Goal: Communication & Community: Answer question/provide support

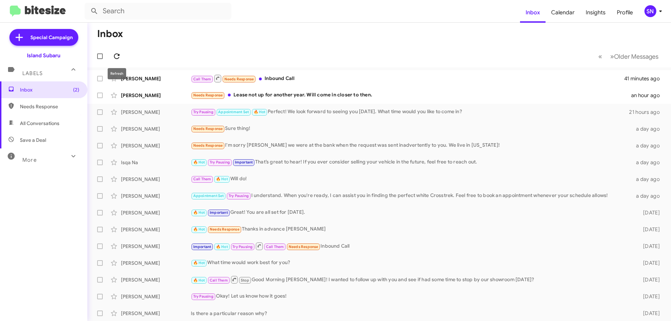
click at [114, 57] on icon at bounding box center [117, 56] width 8 height 8
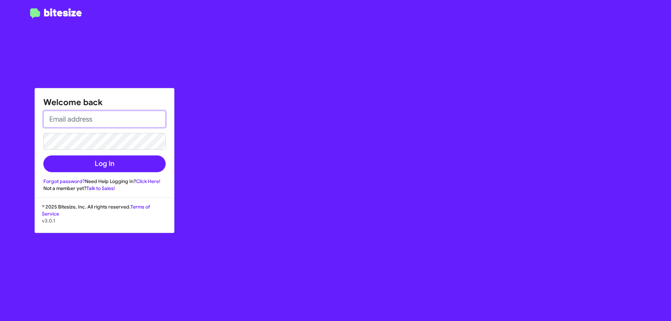
click at [103, 113] on input "email" at bounding box center [104, 119] width 122 height 17
type input "[EMAIL_ADDRESS][DOMAIN_NAME]"
click at [43, 156] on button "Log In" at bounding box center [104, 164] width 122 height 17
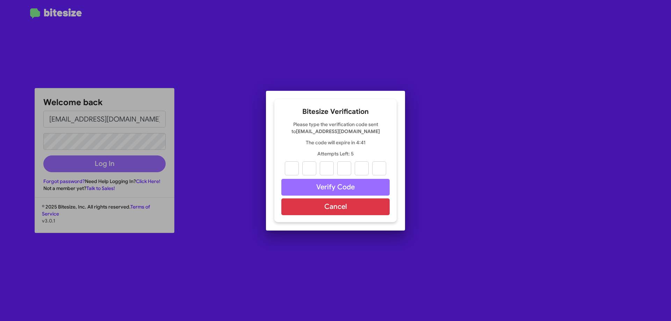
type input "5"
type input "9"
type input "1"
type input "2"
type input "4"
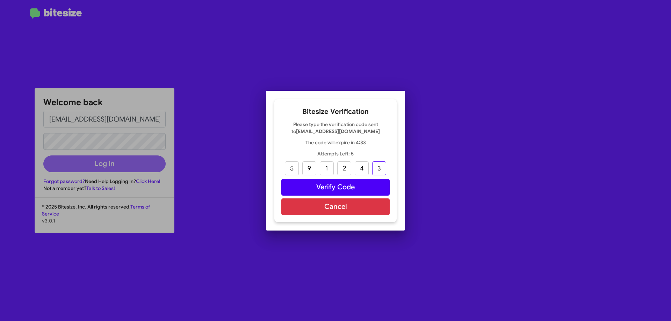
type input "3"
click at [323, 186] on button "Verify Code" at bounding box center [335, 187] width 108 height 17
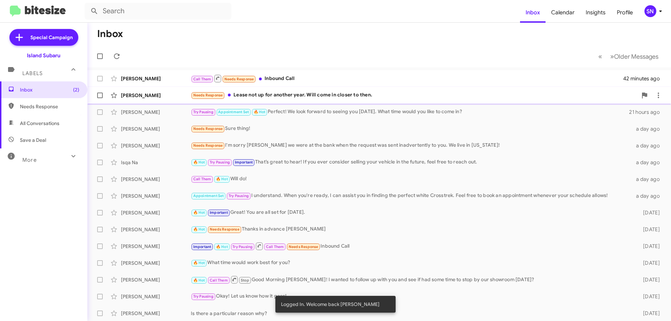
click at [349, 90] on div "[PERSON_NAME] Needs Response Lease not up for another year. Will come in closer…" at bounding box center [379, 95] width 573 height 14
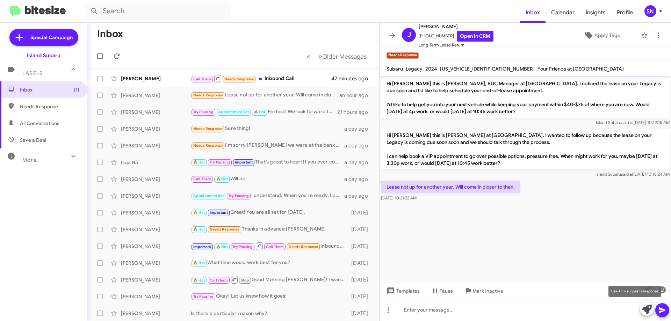
click at [646, 309] on icon at bounding box center [647, 310] width 10 height 10
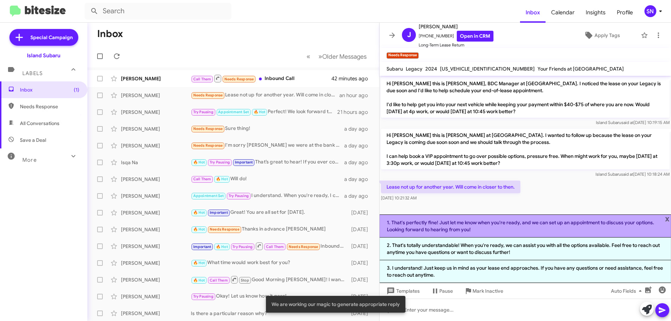
click at [516, 221] on li "1. That's perfectly fine! Just let me know when you're ready, and we can set up…" at bounding box center [526, 226] width 292 height 23
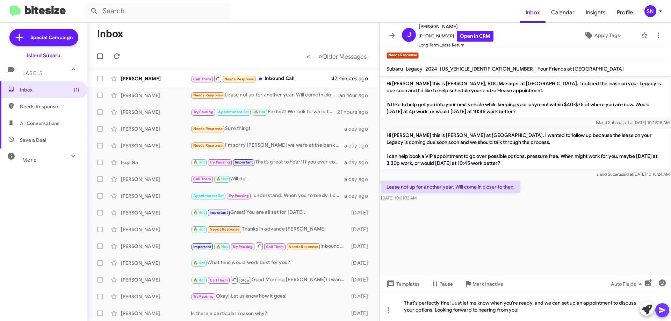
click at [662, 312] on icon at bounding box center [662, 311] width 7 height 6
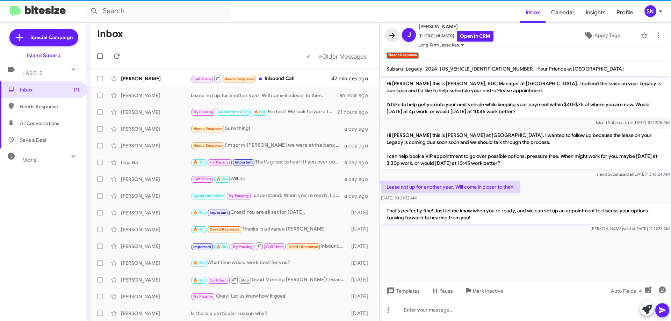
click at [388, 37] on span at bounding box center [392, 35] width 14 height 8
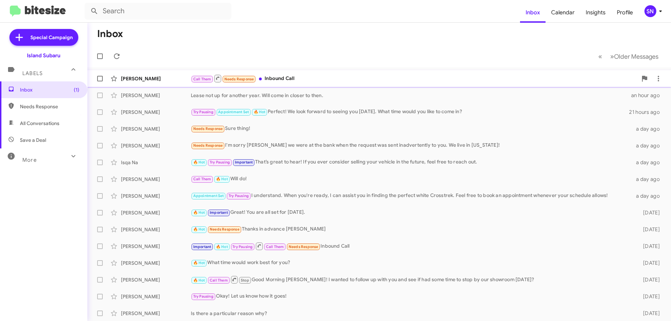
click at [315, 81] on div "Call Them Needs Response Inbound Call" at bounding box center [414, 78] width 447 height 9
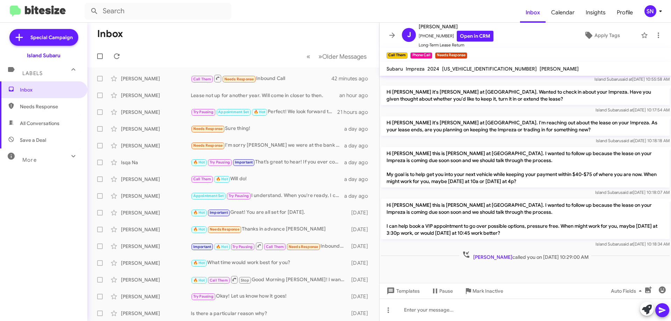
scroll to position [1, 0]
click at [391, 27] on mat-toolbar "J [PERSON_NAME] [PHONE_NUMBER] Open in CRM Long-Term Lease Return Apply Tags" at bounding box center [526, 35] width 292 height 25
click at [391, 38] on icon at bounding box center [392, 34] width 8 height 8
